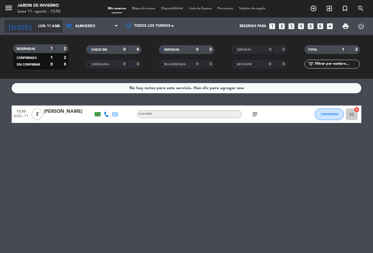
click at [41, 24] on input "lun. 11 ago." at bounding box center [58, 26] width 46 height 10
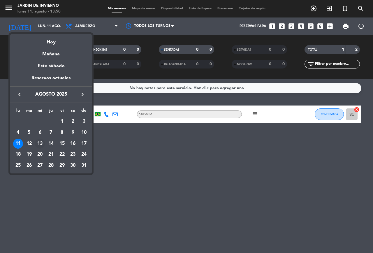
click at [39, 144] on div "13" at bounding box center [40, 144] width 10 height 10
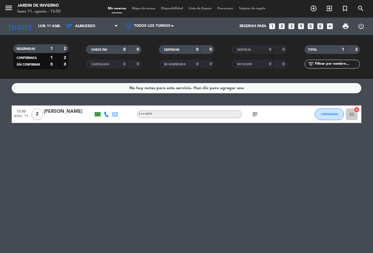
type input "mié. 13 ago."
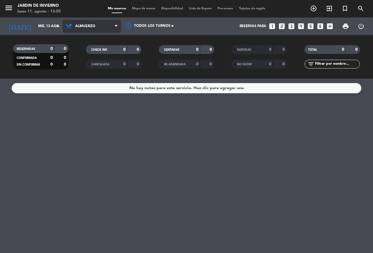
click at [85, 28] on span "Almuerzo" at bounding box center [92, 26] width 58 height 13
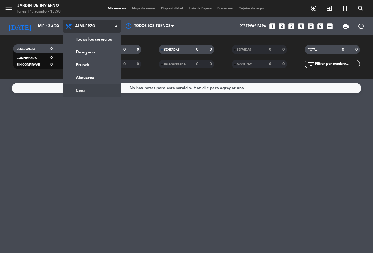
click at [82, 95] on ng-component "menu JARDIN DE INVIERNO lunes 11. agosto - 13:50 Mis reservas Mapa de mesas Dis…" at bounding box center [186, 126] width 373 height 253
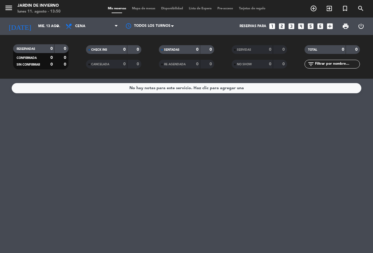
click at [320, 27] on icon "looks_6" at bounding box center [320, 26] width 8 height 8
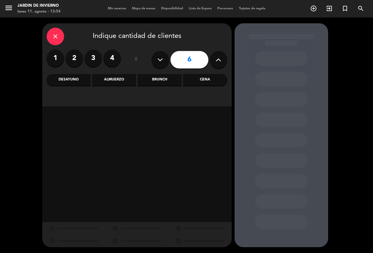
click at [199, 79] on div "Cena" at bounding box center [205, 80] width 44 height 12
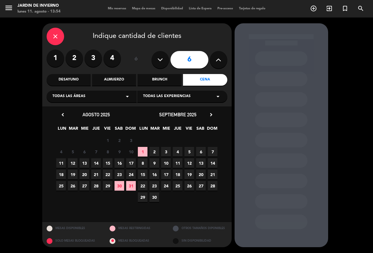
click at [82, 98] on span "Todas las áreas" at bounding box center [68, 96] width 33 height 6
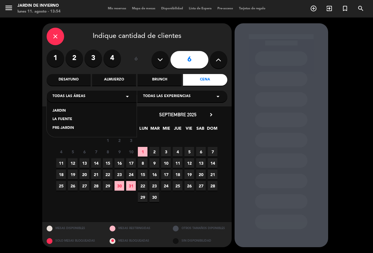
click at [63, 112] on div "JARDIN" at bounding box center [91, 111] width 78 height 6
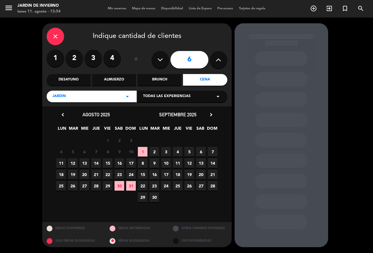
click at [172, 97] on span "Todas las experiencias" at bounding box center [166, 96] width 47 height 6
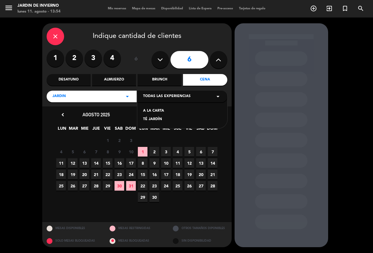
click at [172, 97] on span "Todas las experiencias" at bounding box center [166, 96] width 47 height 6
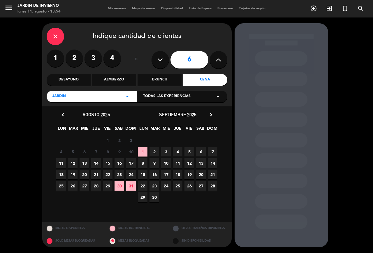
click at [70, 93] on div "JARDIN arrow_drop_down" at bounding box center [92, 97] width 90 height 12
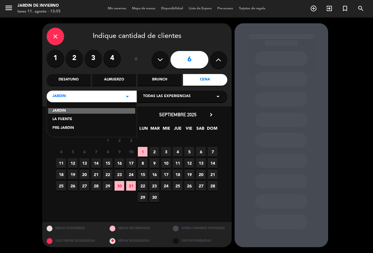
click at [71, 96] on div "JARDIN arrow_drop_down" at bounding box center [92, 97] width 90 height 12
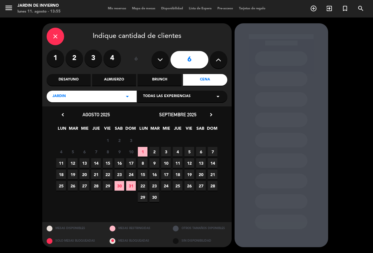
click at [84, 163] on span "13" at bounding box center [84, 163] width 10 height 10
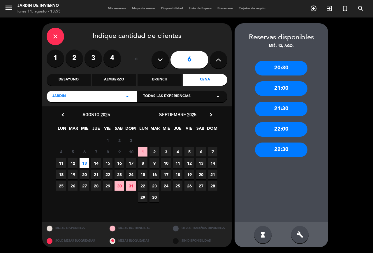
click at [273, 93] on div "21:00" at bounding box center [281, 88] width 52 height 15
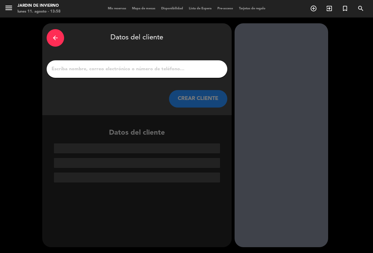
click at [89, 72] on input "1" at bounding box center [137, 69] width 172 height 8
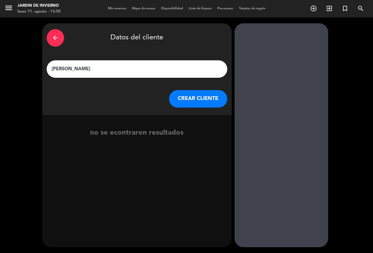
type input "[PERSON_NAME]"
click at [185, 96] on button "CREAR CLIENTE" at bounding box center [198, 98] width 58 height 17
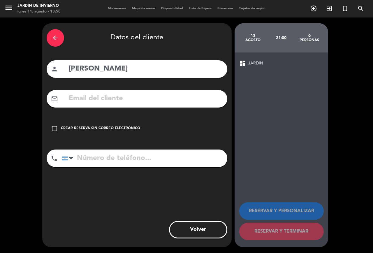
click at [117, 159] on input "tel" at bounding box center [144, 157] width 165 height 17
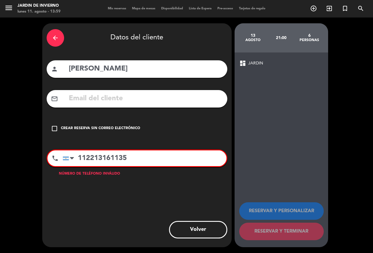
click at [85, 158] on input "112213161135" at bounding box center [145, 158] width 164 height 16
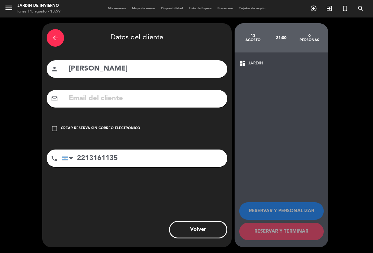
type input "2213161135"
click at [183, 100] on input "text" at bounding box center [145, 99] width 155 height 12
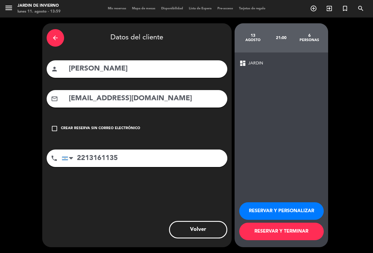
type input "[EMAIL_ADDRESS][DOMAIN_NAME]"
click at [107, 127] on div "Crear reserva sin correo electrónico" at bounding box center [100, 128] width 79 height 6
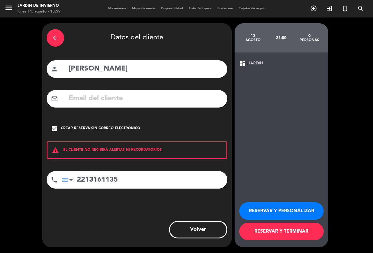
click at [267, 232] on button "RESERVAR Y TERMINAR" at bounding box center [281, 230] width 84 height 17
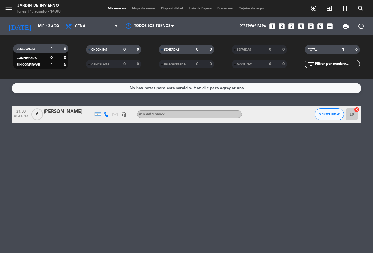
click at [289, 26] on icon "looks_3" at bounding box center [291, 26] width 8 height 8
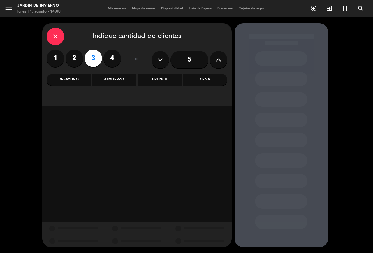
click at [95, 59] on label "3" at bounding box center [92, 57] width 17 height 17
click at [165, 79] on div "Brunch" at bounding box center [159, 80] width 44 height 12
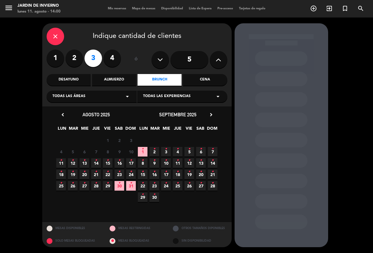
click at [100, 95] on div "Todas las áreas arrow_drop_down" at bounding box center [92, 97] width 90 height 12
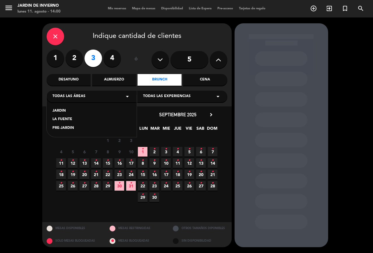
click at [61, 111] on div "JARDIN" at bounding box center [91, 111] width 78 height 6
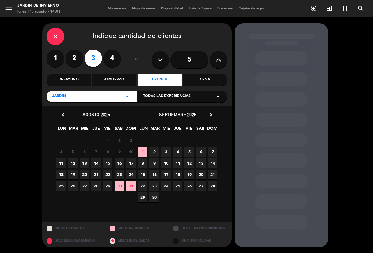
click at [60, 165] on span "11" at bounding box center [61, 163] width 10 height 10
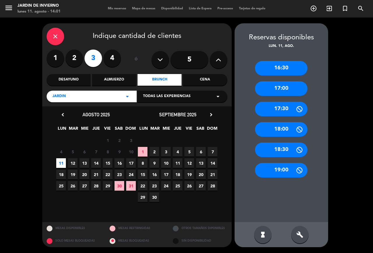
click at [275, 90] on div "17:00" at bounding box center [281, 88] width 52 height 15
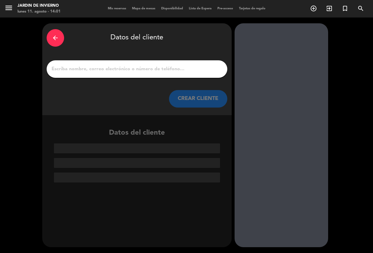
click at [95, 69] on input "1" at bounding box center [137, 69] width 172 height 8
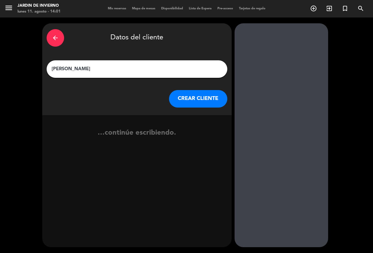
type input "[PERSON_NAME]"
click at [194, 104] on button "CREAR CLIENTE" at bounding box center [198, 98] width 58 height 17
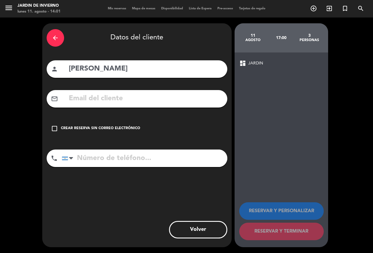
click at [87, 127] on div "Crear reserva sin correo electrónico" at bounding box center [100, 128] width 79 height 6
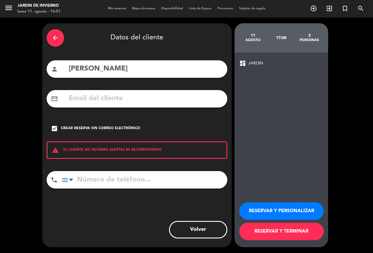
click at [93, 179] on input "tel" at bounding box center [144, 179] width 165 height 17
type input "1168403278"
click at [264, 229] on button "RESERVAR Y TERMINAR" at bounding box center [281, 230] width 84 height 17
